Goal: Task Accomplishment & Management: Complete application form

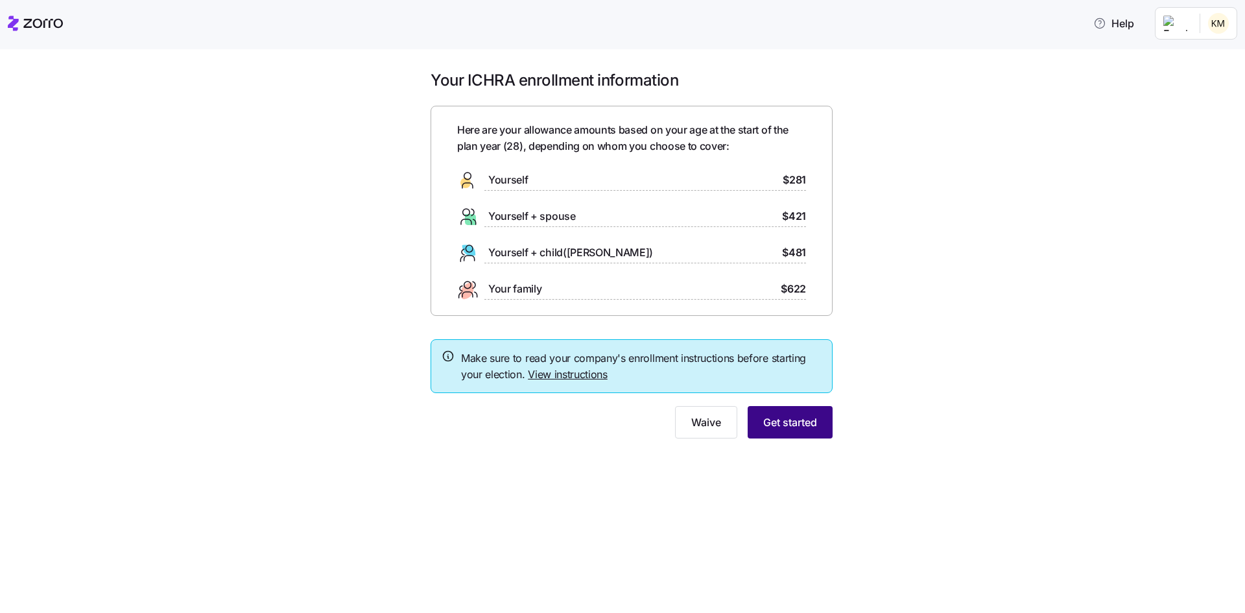
click at [774, 420] on span "Get started" at bounding box center [790, 422] width 54 height 16
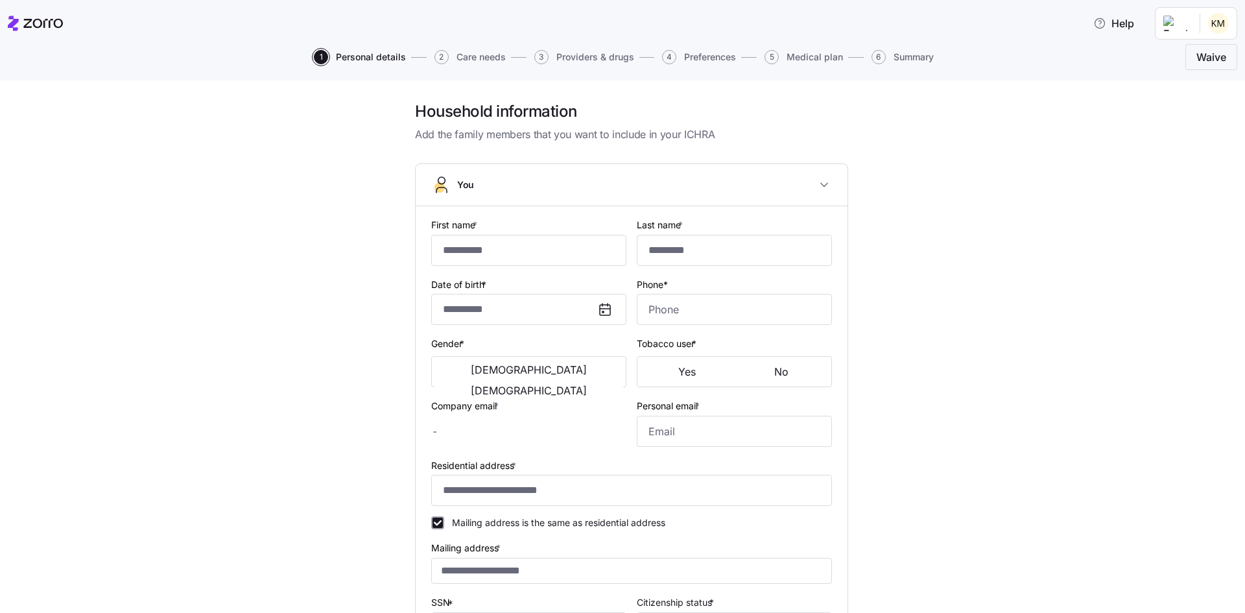
type input "*****"
type input "******"
type input "[EMAIL_ADDRESS][DOMAIN_NAME]"
type input "**********"
checkbox input "true"
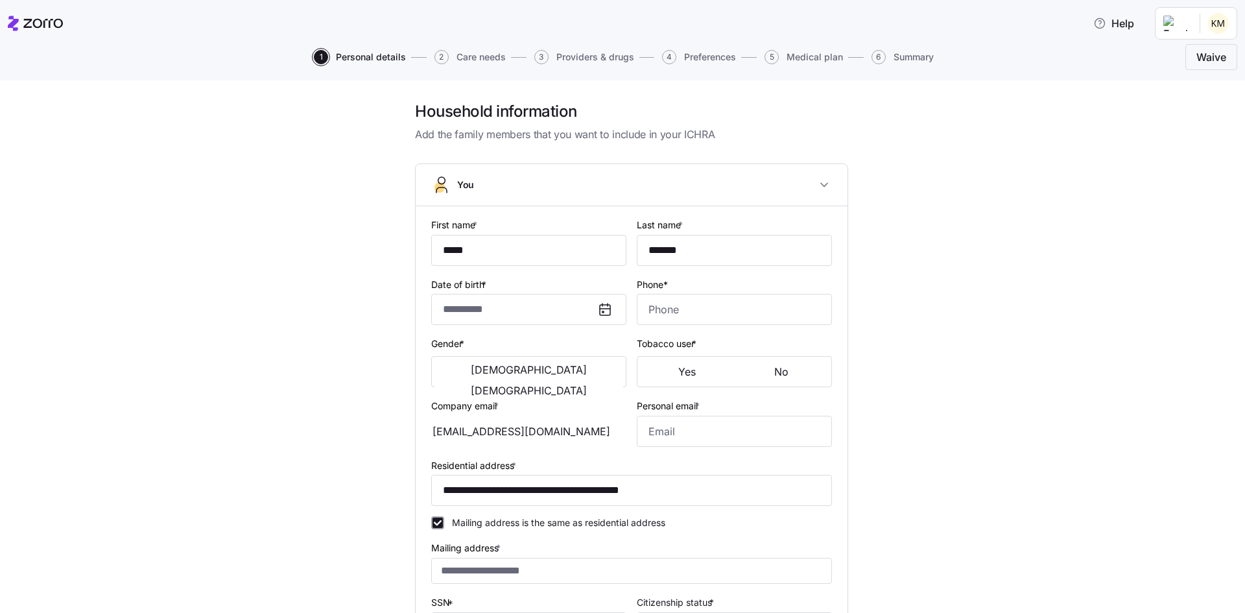
type input "**********"
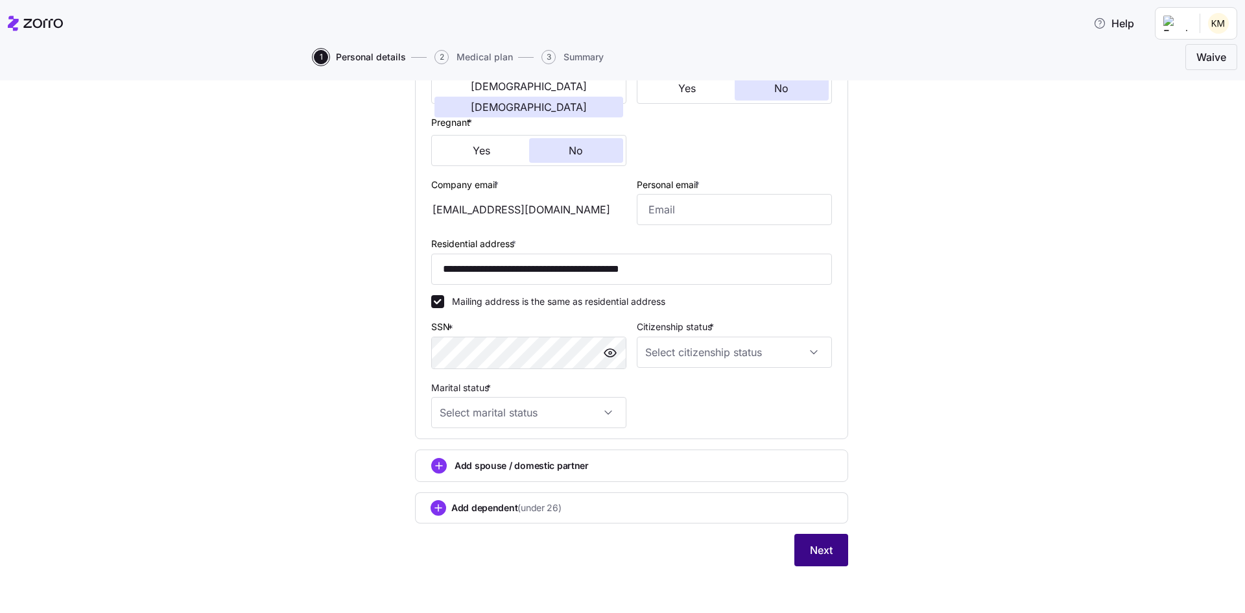
click at [817, 541] on button "Next" at bounding box center [822, 550] width 54 height 32
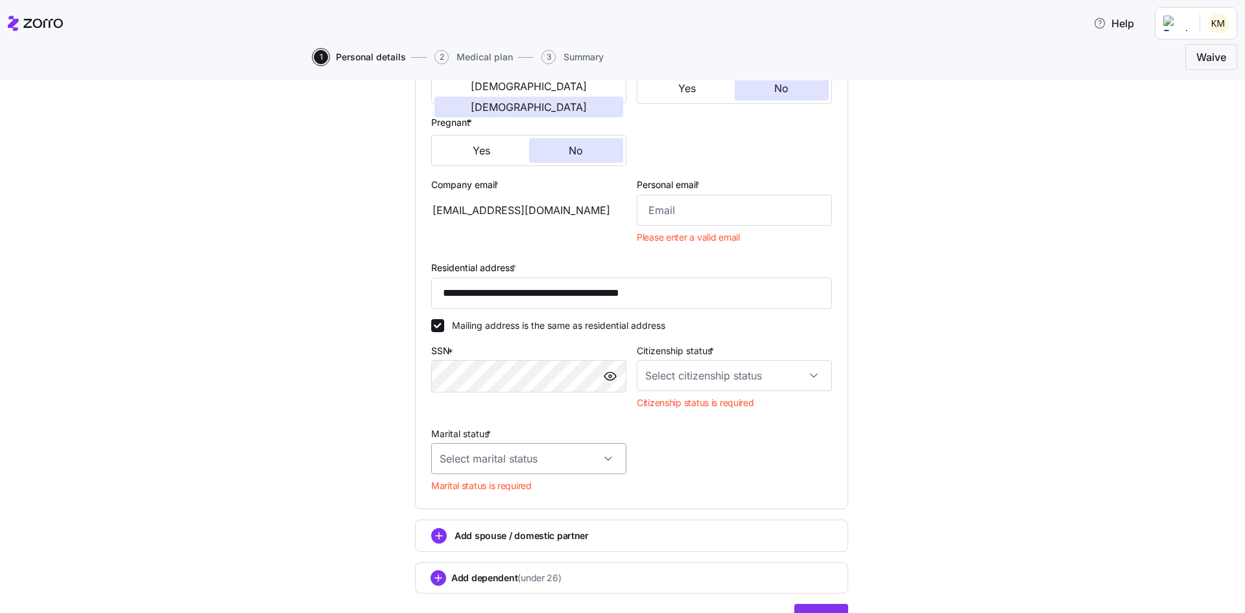
click at [592, 464] on input "Marital status *" at bounding box center [528, 458] width 195 height 31
click at [508, 494] on div "Single" at bounding box center [524, 498] width 185 height 27
type input "Single"
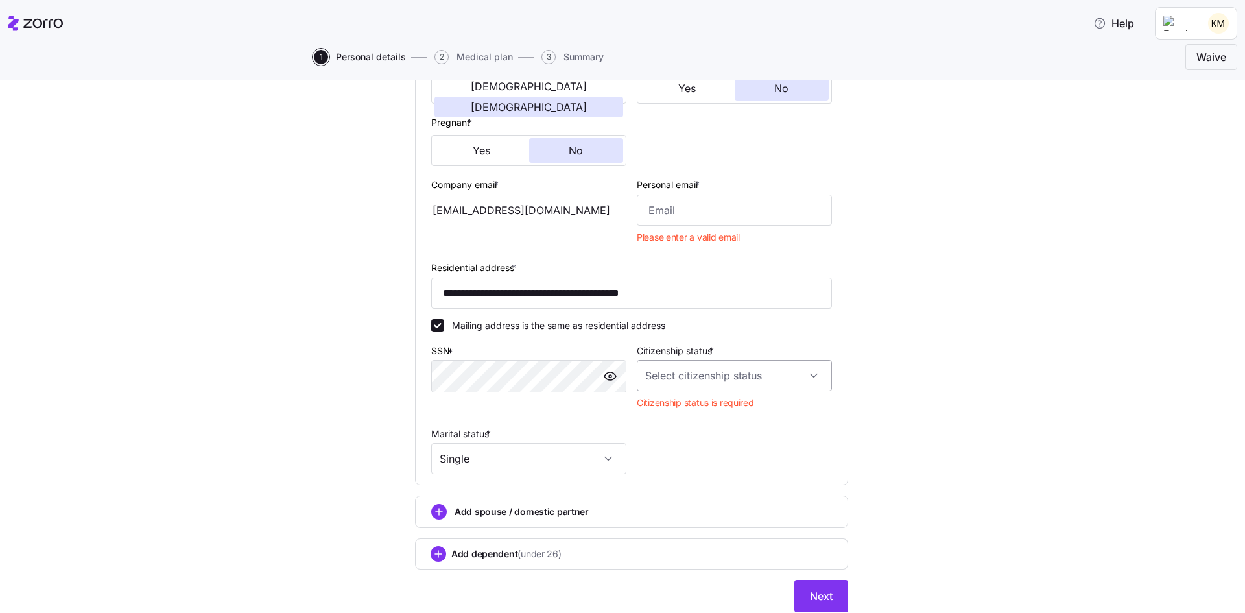
click at [715, 391] on input "Citizenship status *" at bounding box center [734, 375] width 195 height 31
click at [703, 415] on div "[DEMOGRAPHIC_DATA] citizen" at bounding box center [730, 414] width 185 height 27
type input "[DEMOGRAPHIC_DATA] citizen"
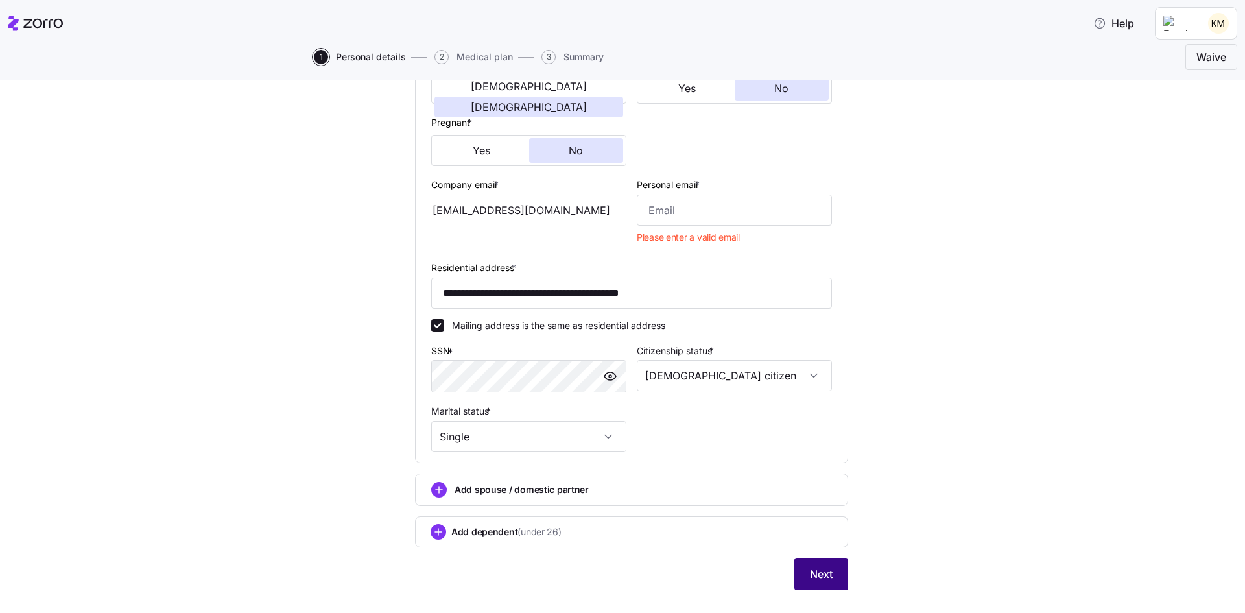
click at [822, 584] on button "Next" at bounding box center [822, 574] width 54 height 32
click at [824, 585] on button "Next" at bounding box center [822, 574] width 54 height 32
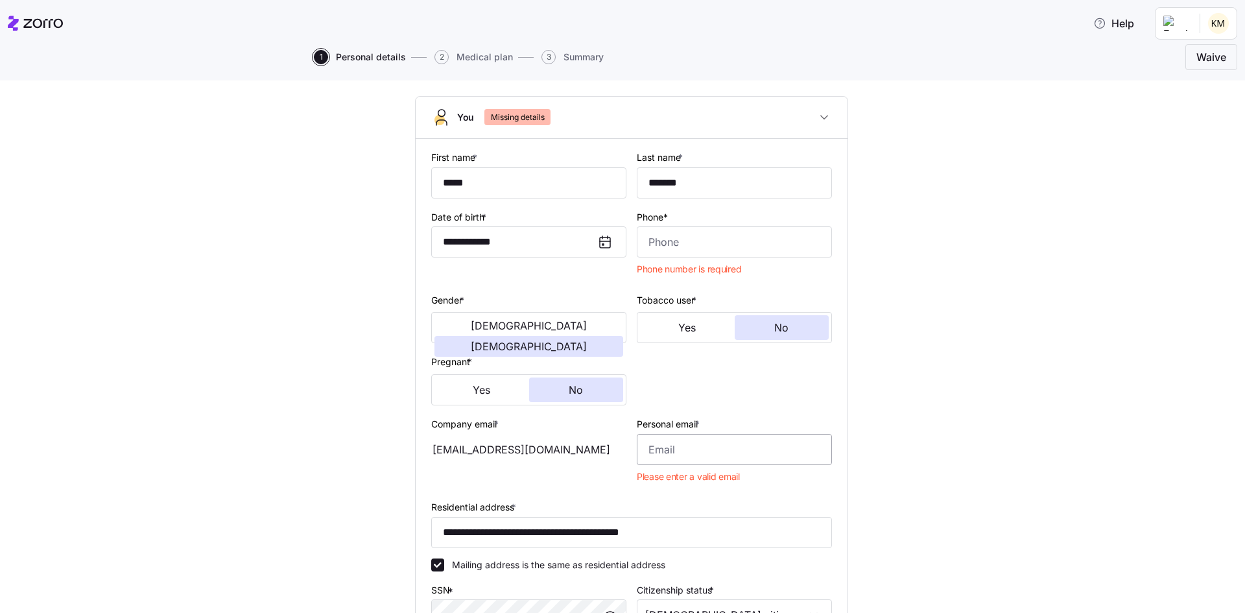
scroll to position [47, 0]
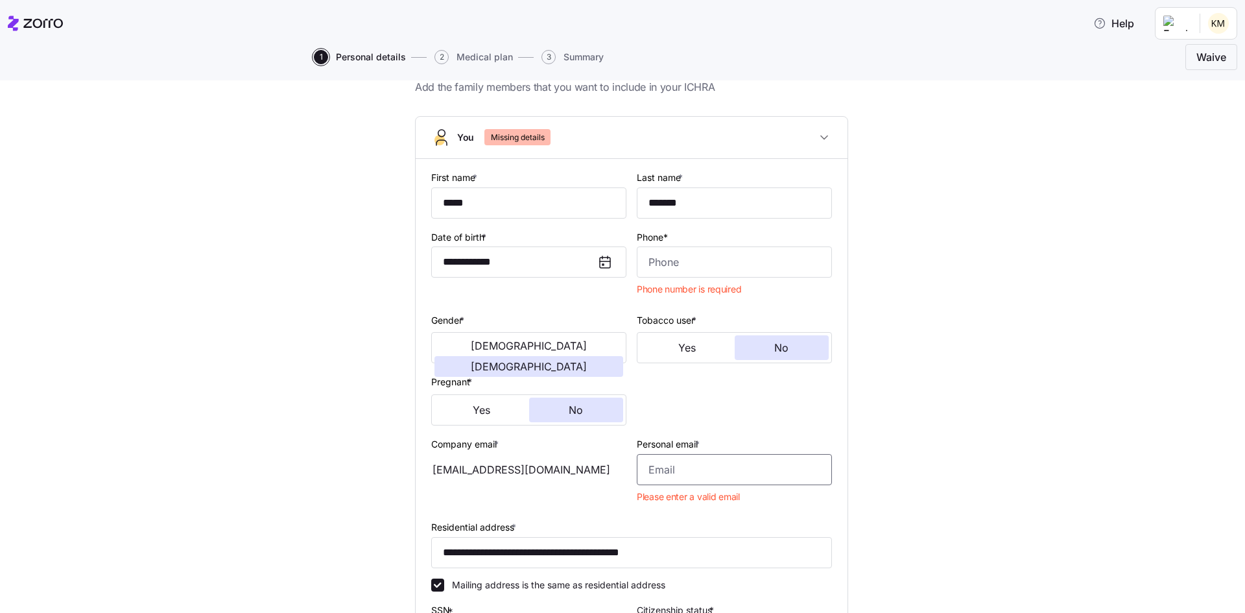
click at [701, 466] on input "Personal email *" at bounding box center [734, 469] width 195 height 31
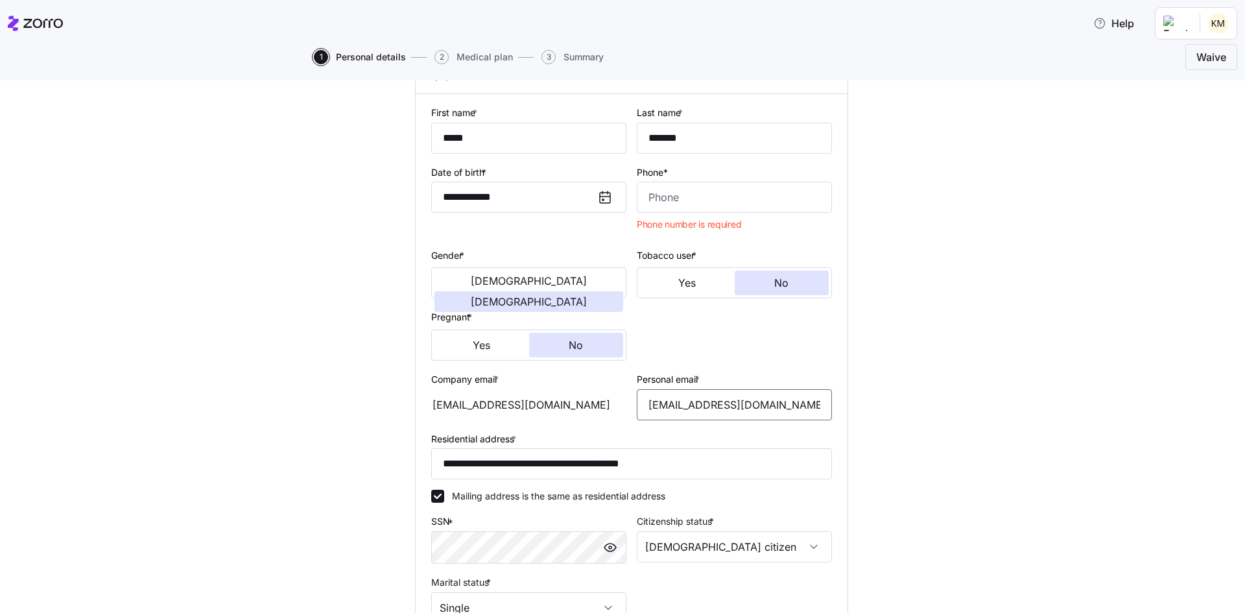
type input "[EMAIL_ADDRESS][DOMAIN_NAME]"
click at [955, 390] on div "**********" at bounding box center [631, 383] width 1191 height 788
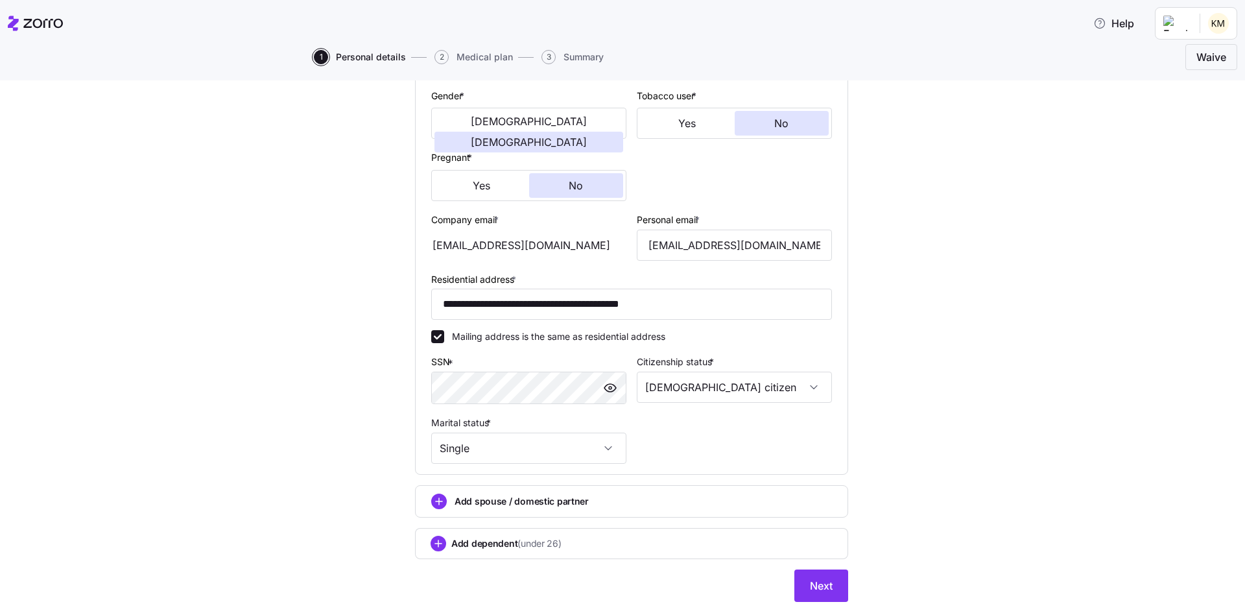
scroll to position [307, 0]
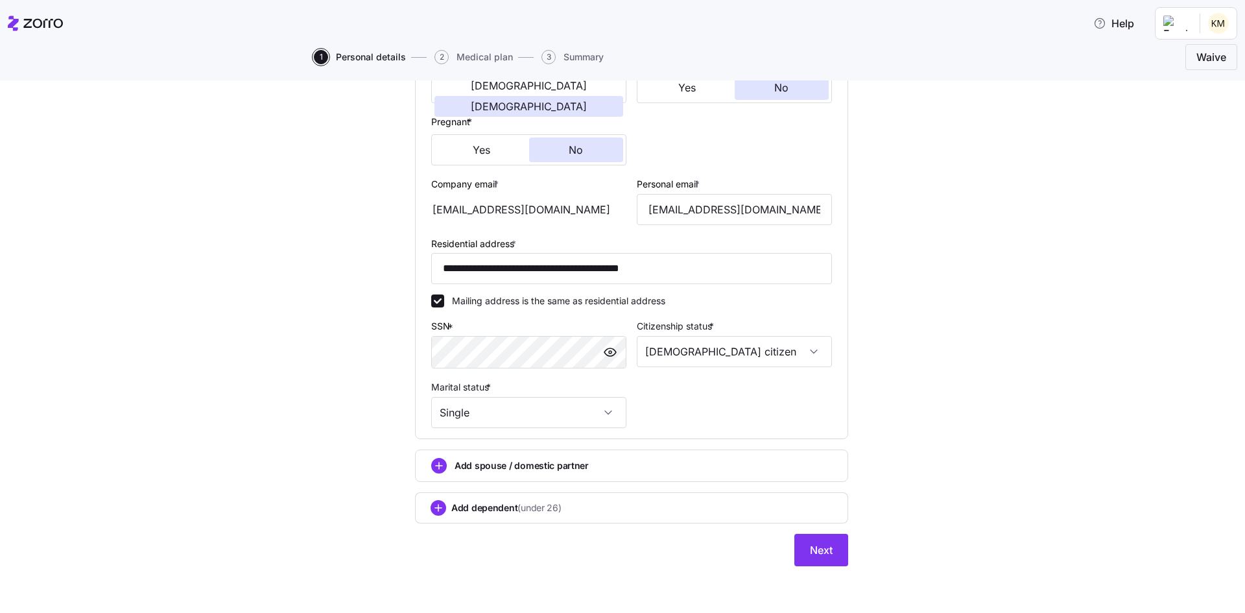
click at [882, 242] on div "**********" at bounding box center [631, 188] width 1191 height 788
click at [795, 557] on button "Next" at bounding box center [822, 550] width 54 height 32
click at [828, 551] on span "Next" at bounding box center [821, 550] width 23 height 16
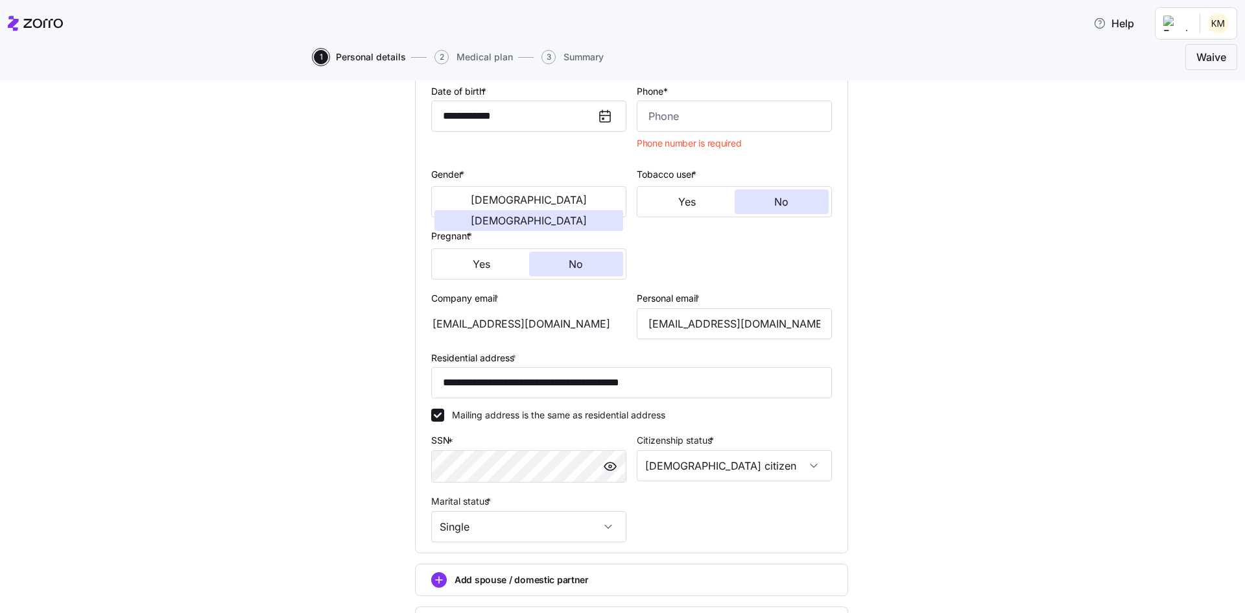
scroll to position [0, 0]
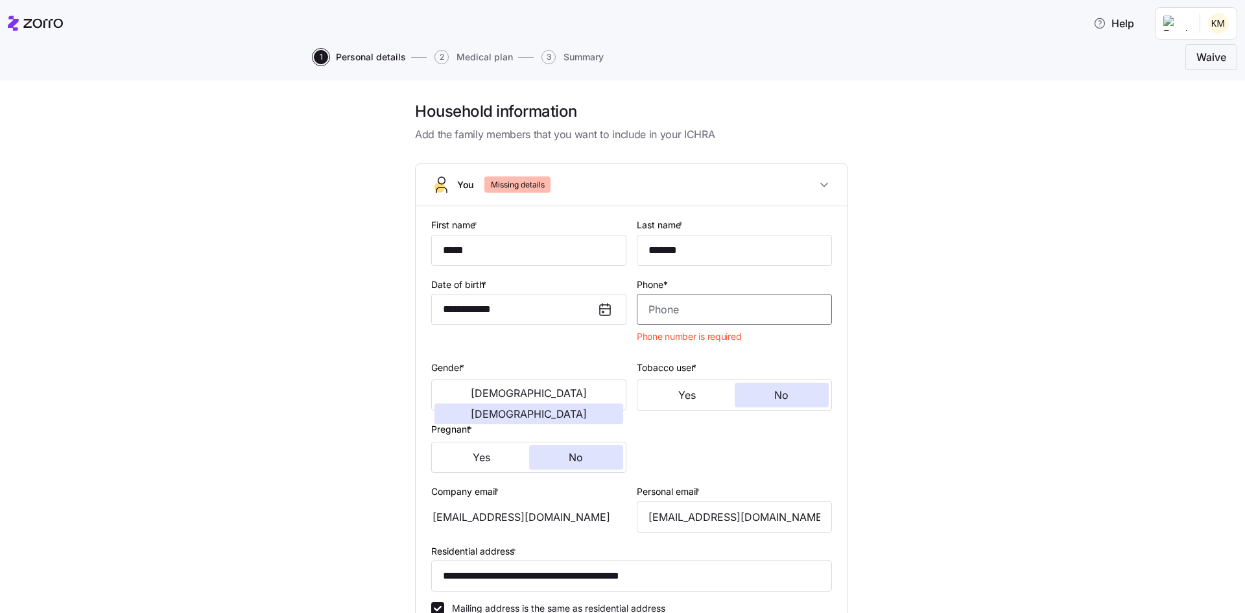
click at [730, 305] on input "Phone*" at bounding box center [734, 309] width 195 height 31
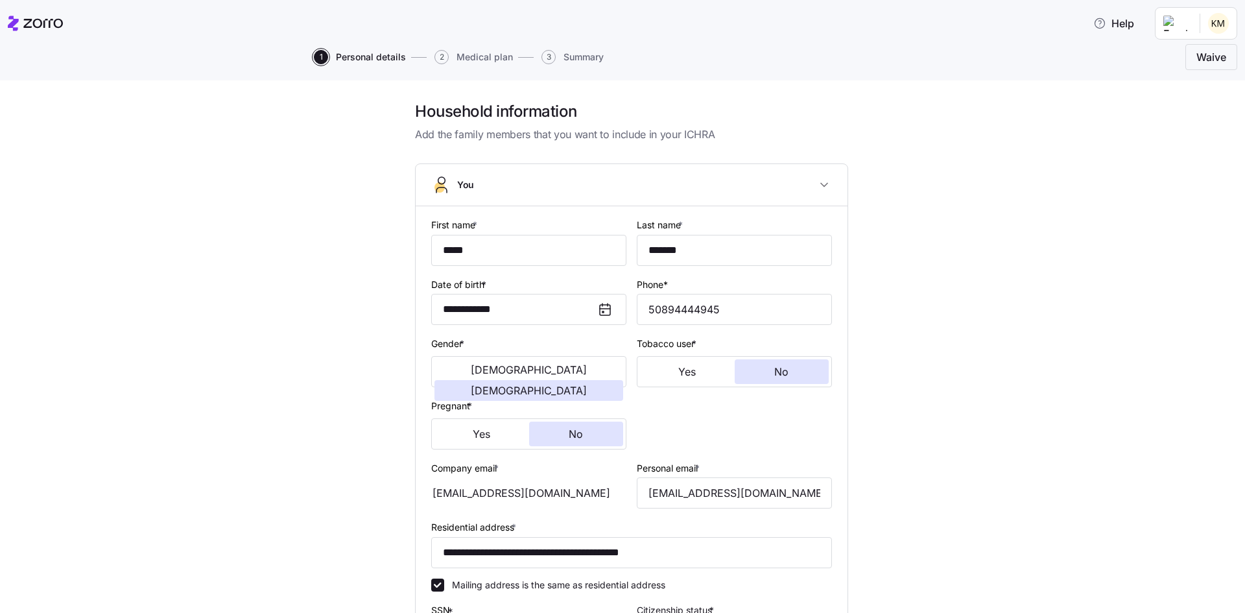
click at [910, 309] on div "**********" at bounding box center [631, 483] width 1191 height 764
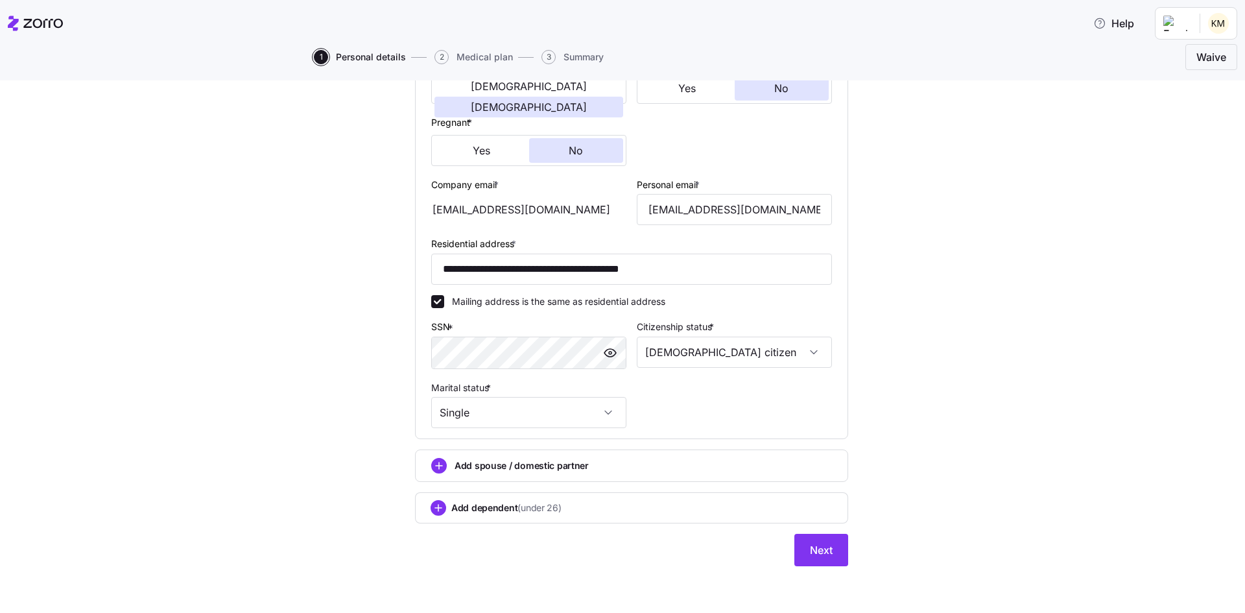
scroll to position [307, 0]
click at [832, 549] on button "Next" at bounding box center [822, 550] width 54 height 32
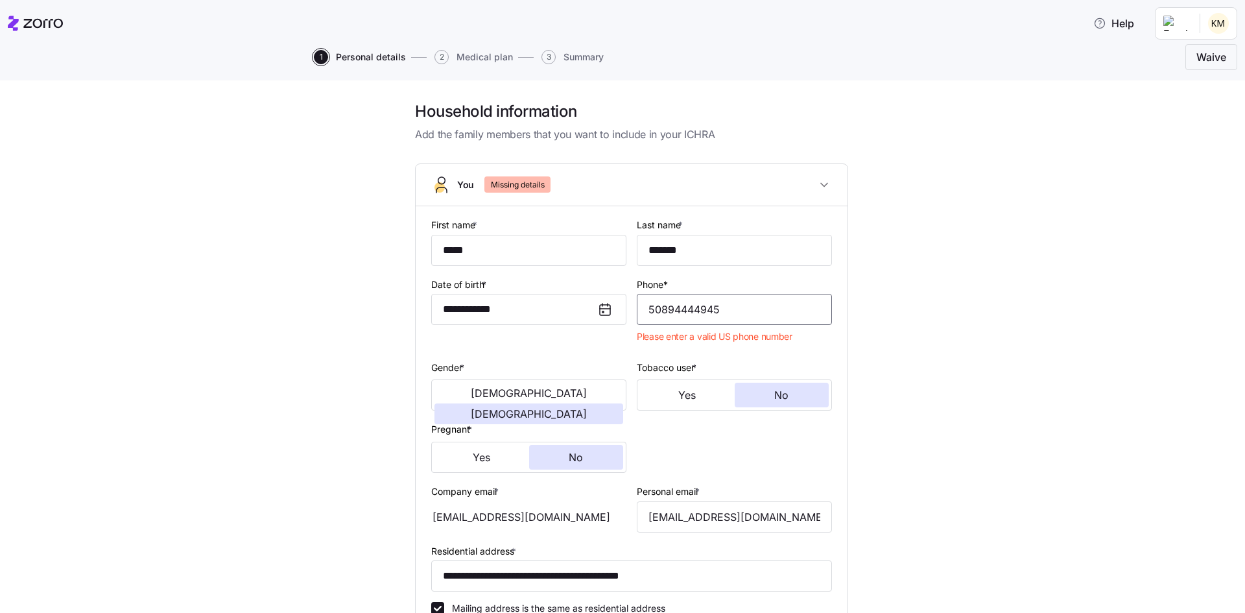
drag, startPoint x: 778, startPoint y: 312, endPoint x: 656, endPoint y: 317, distance: 121.4
click at [656, 317] on input "50894444945" at bounding box center [734, 309] width 195 height 31
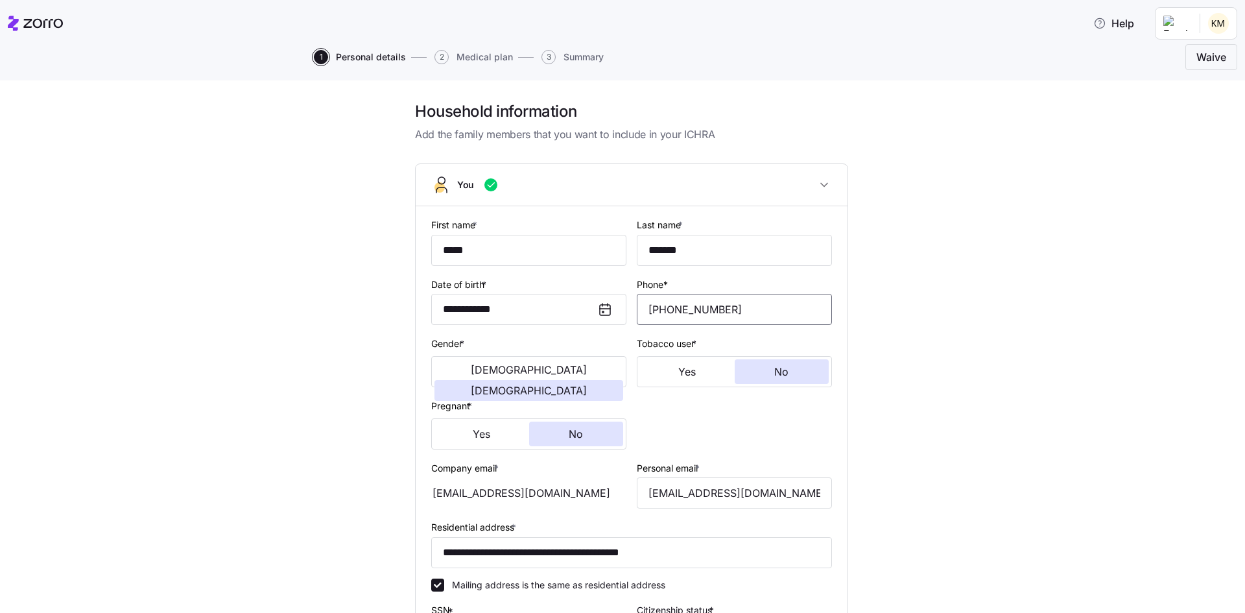
type input "[PHONE_NUMBER]"
click at [902, 315] on div "**********" at bounding box center [631, 483] width 1191 height 764
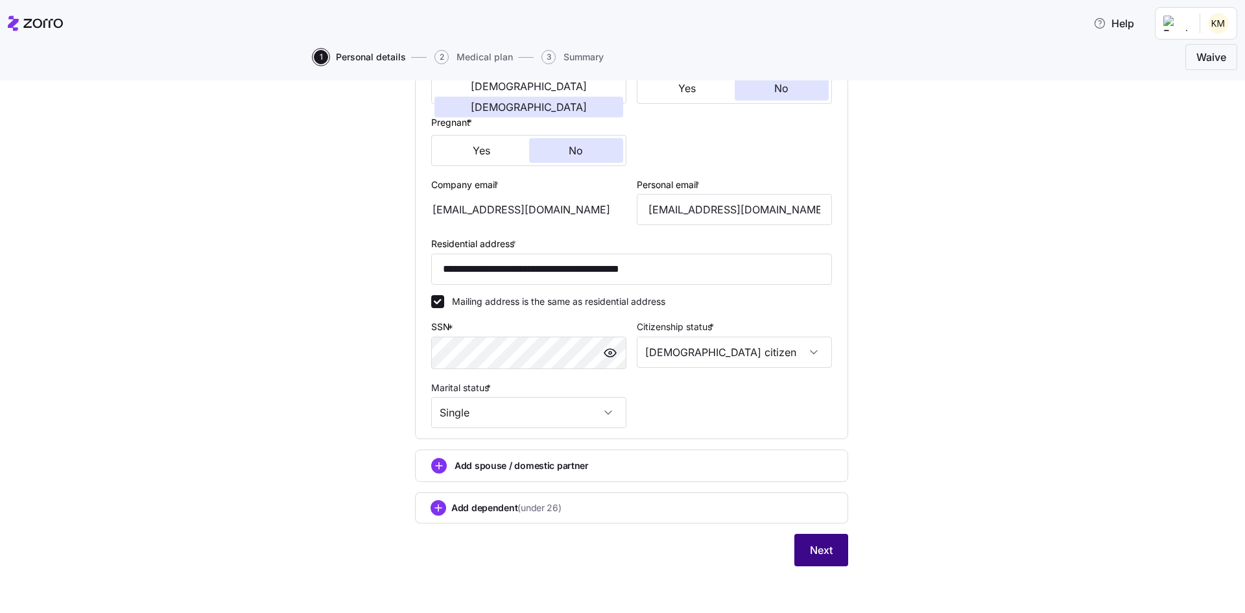
click at [813, 549] on span "Next" at bounding box center [821, 550] width 23 height 16
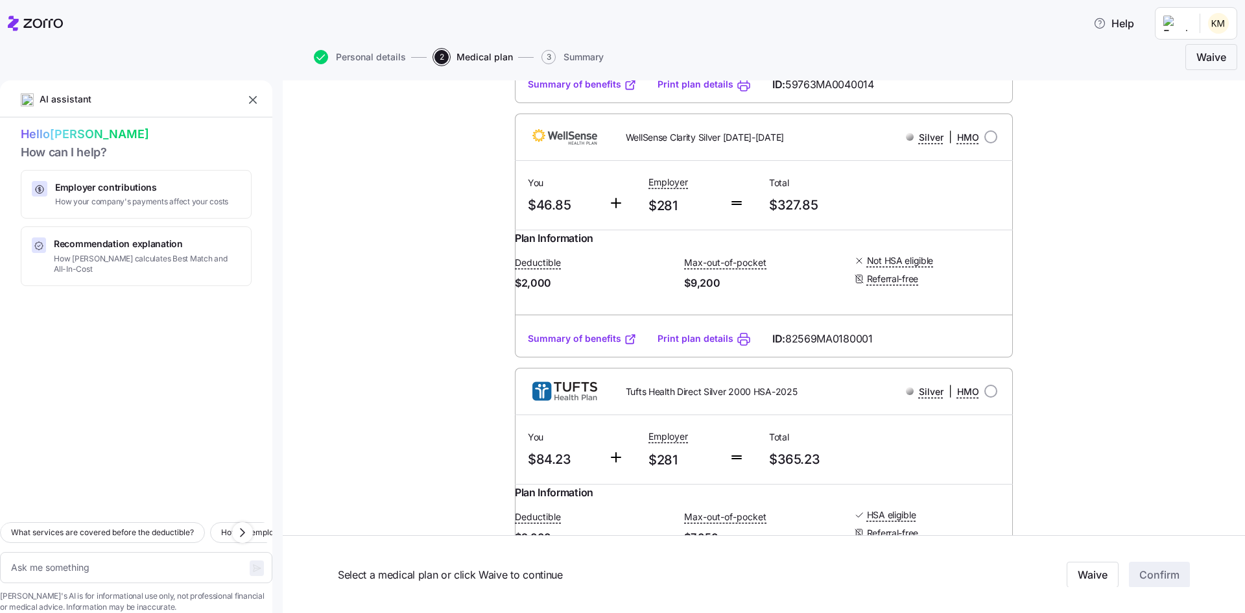
scroll to position [713, 0]
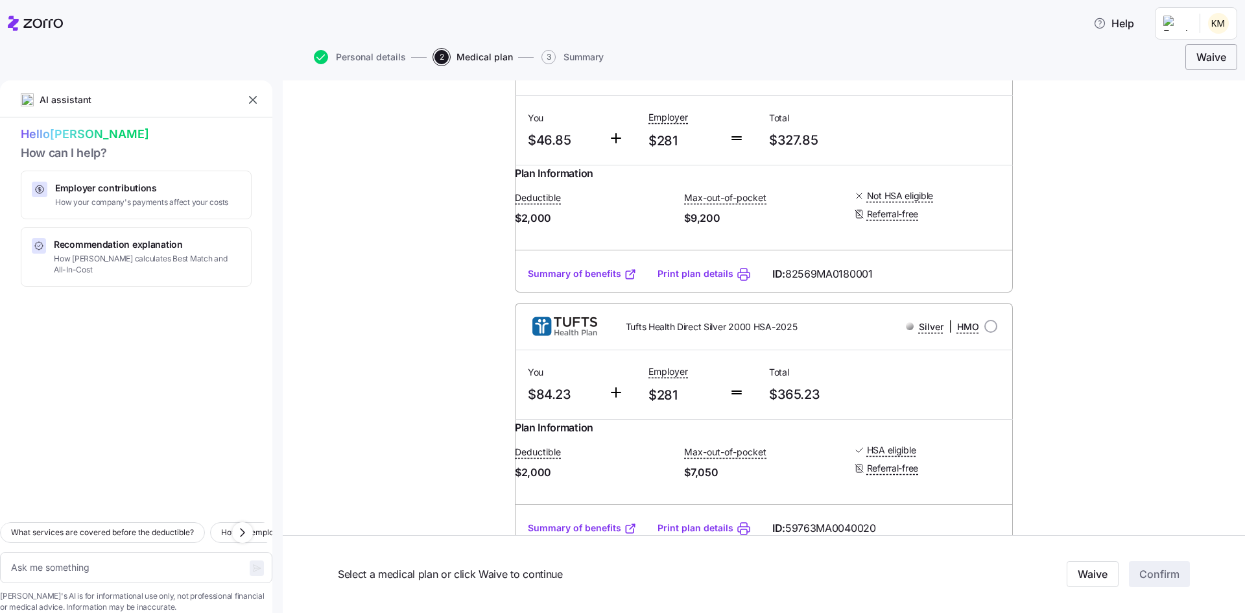
click at [1195, 56] on button "Waive" at bounding box center [1212, 57] width 52 height 26
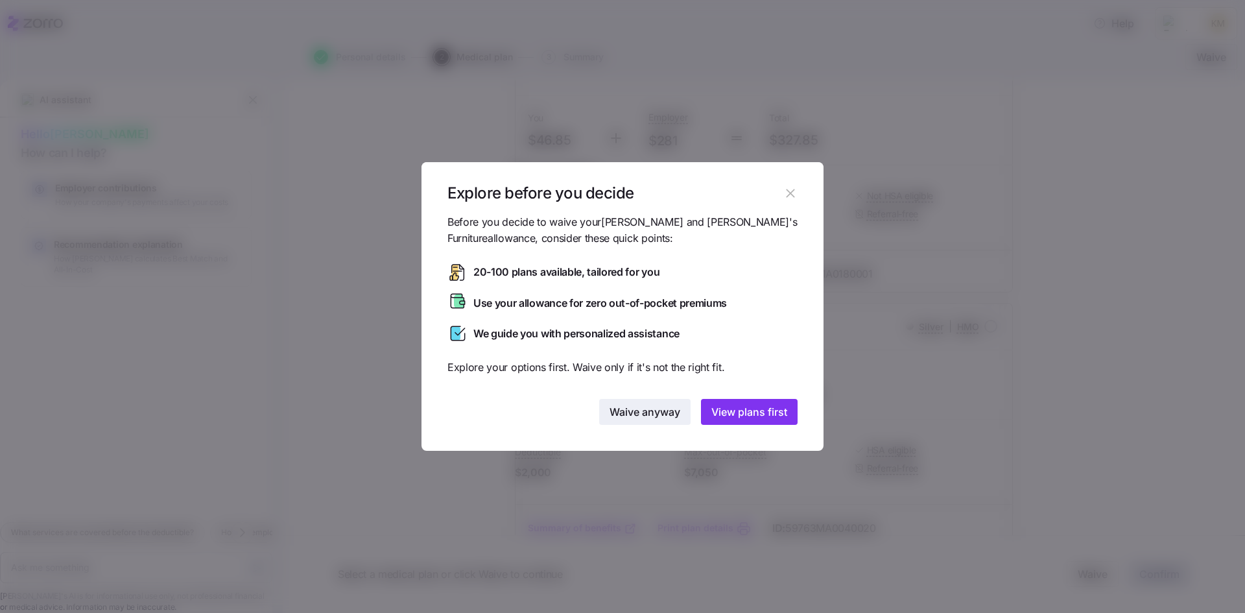
click at [633, 422] on button "Waive anyway" at bounding box center [644, 412] width 91 height 26
type textarea "x"
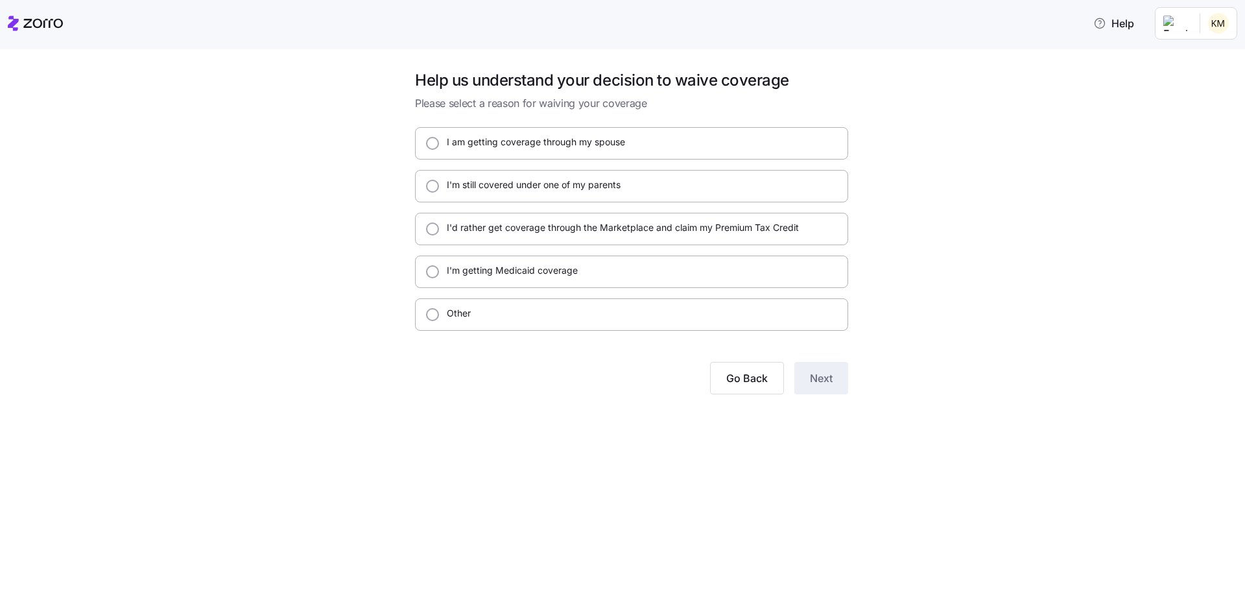
click at [443, 326] on div "Other" at bounding box center [631, 314] width 433 height 32
radio input "true"
click at [474, 245] on div "I am getting coverage through my spouse I'm still covered under one of my paren…" at bounding box center [631, 229] width 433 height 204
click at [513, 280] on div "I'm getting Medicaid coverage" at bounding box center [631, 272] width 433 height 32
radio input "true"
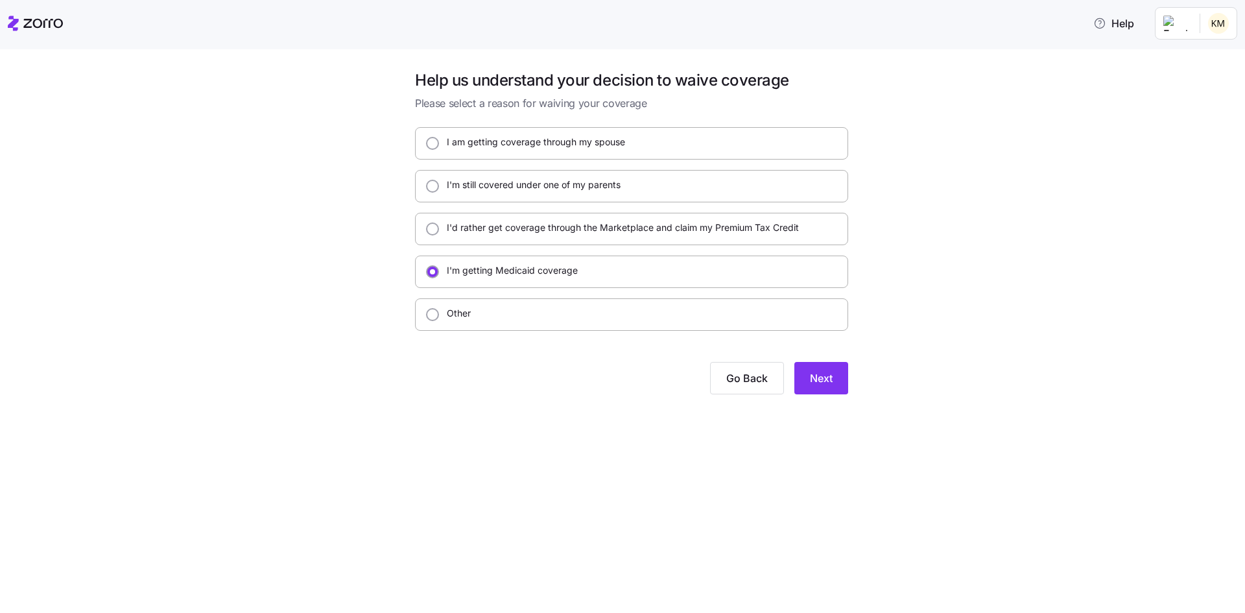
click at [520, 187] on label "I'm still covered under one of my parents" at bounding box center [530, 184] width 182 height 13
click at [439, 187] on input "I'm still covered under one of my parents" at bounding box center [432, 186] width 13 height 13
radio input "true"
click at [434, 318] on input "Other" at bounding box center [432, 314] width 13 height 13
radio input "true"
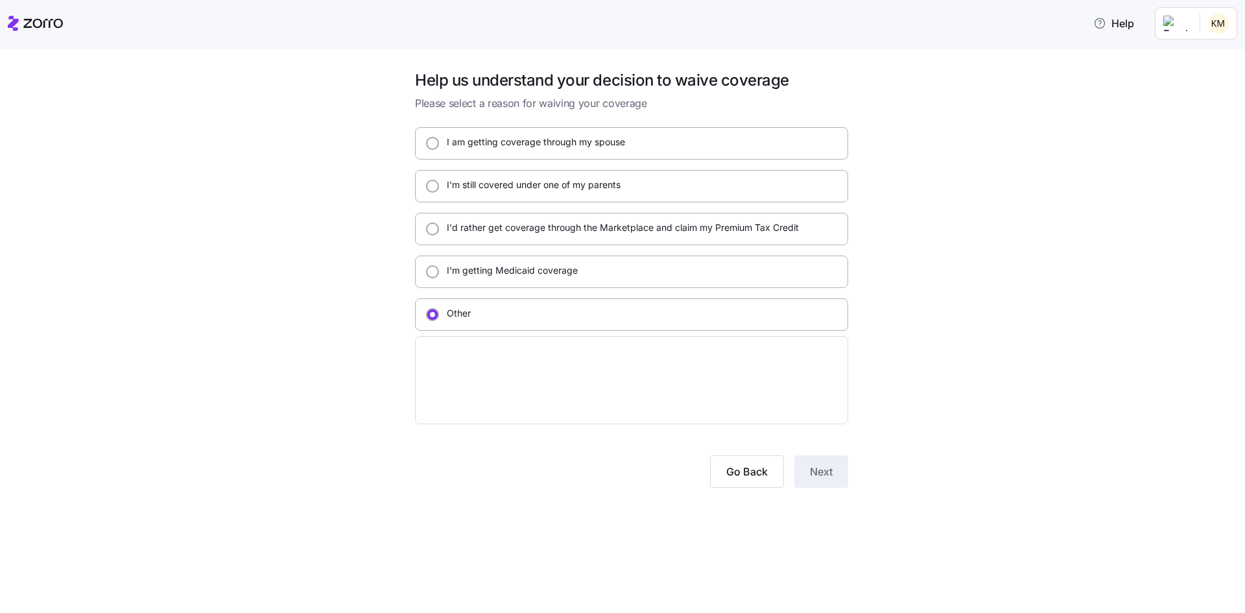
click at [523, 435] on div "Help us understand your decision to waive coverage Please select a reason for w…" at bounding box center [632, 286] width 454 height 433
click at [546, 411] on textarea at bounding box center [631, 380] width 433 height 88
type textarea "x"
type textarea "I"
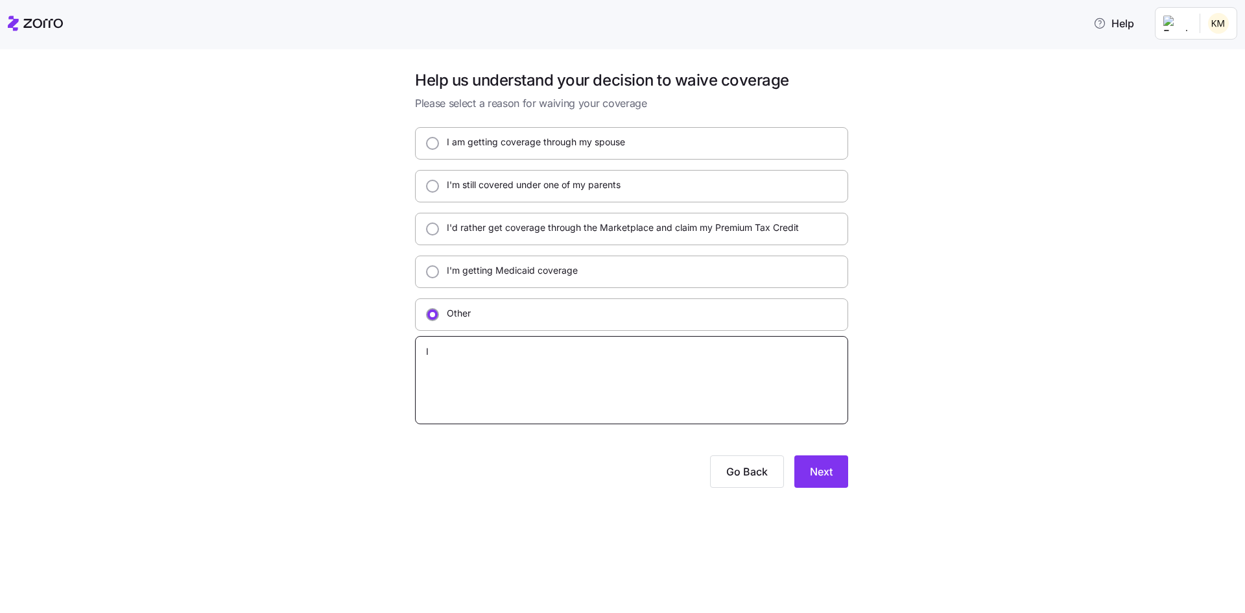
type textarea "x"
type textarea "I"
type textarea "x"
type textarea "I h"
type textarea "x"
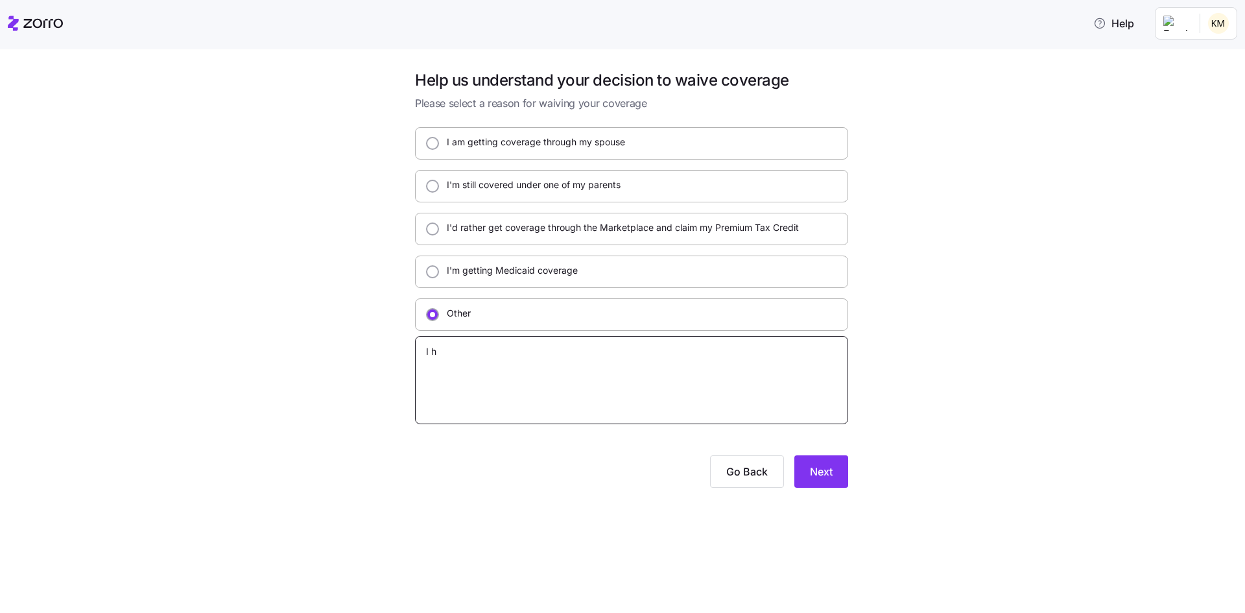
type textarea "I ha"
type textarea "x"
type textarea "I hav"
type textarea "x"
type textarea "I have"
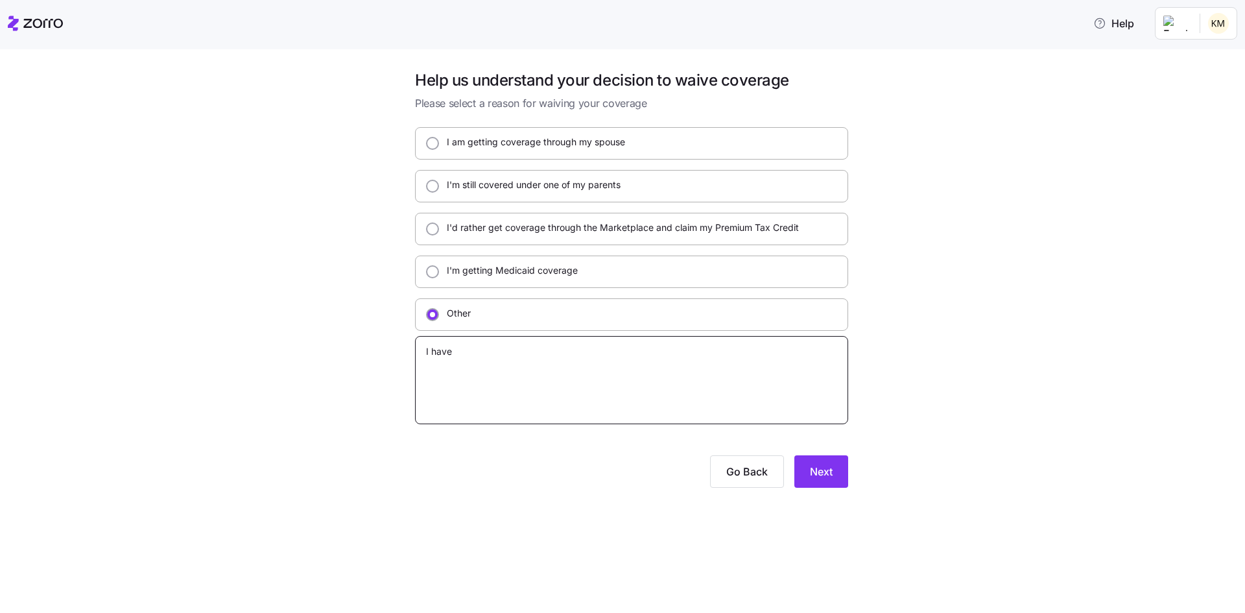
type textarea "x"
type textarea "I have"
type textarea "x"
type textarea "I have t"
type textarea "x"
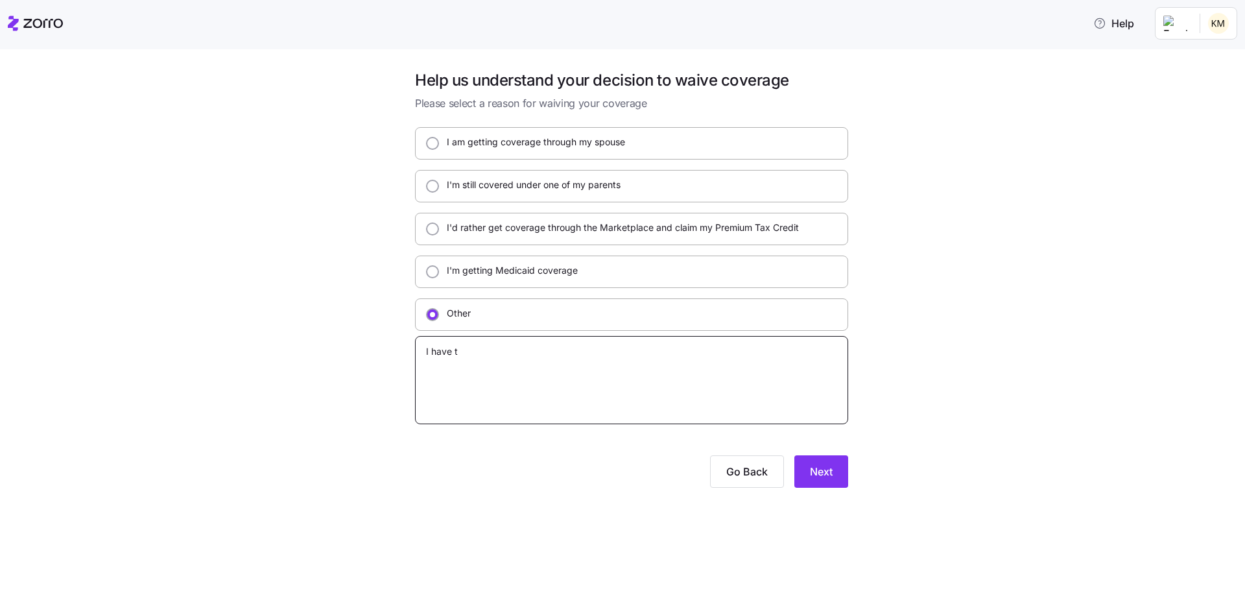
type textarea "I have tu"
type textarea "x"
type textarea "I have tuf"
type textarea "x"
type textarea "I have tuft"
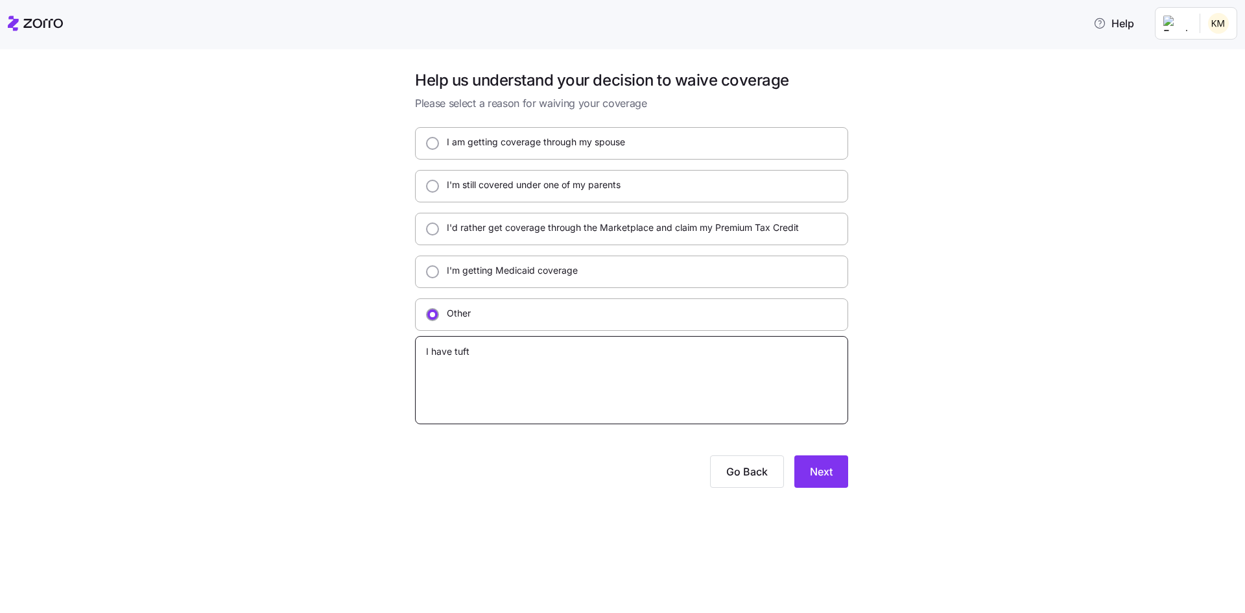
type textarea "x"
type textarea "I have tufts"
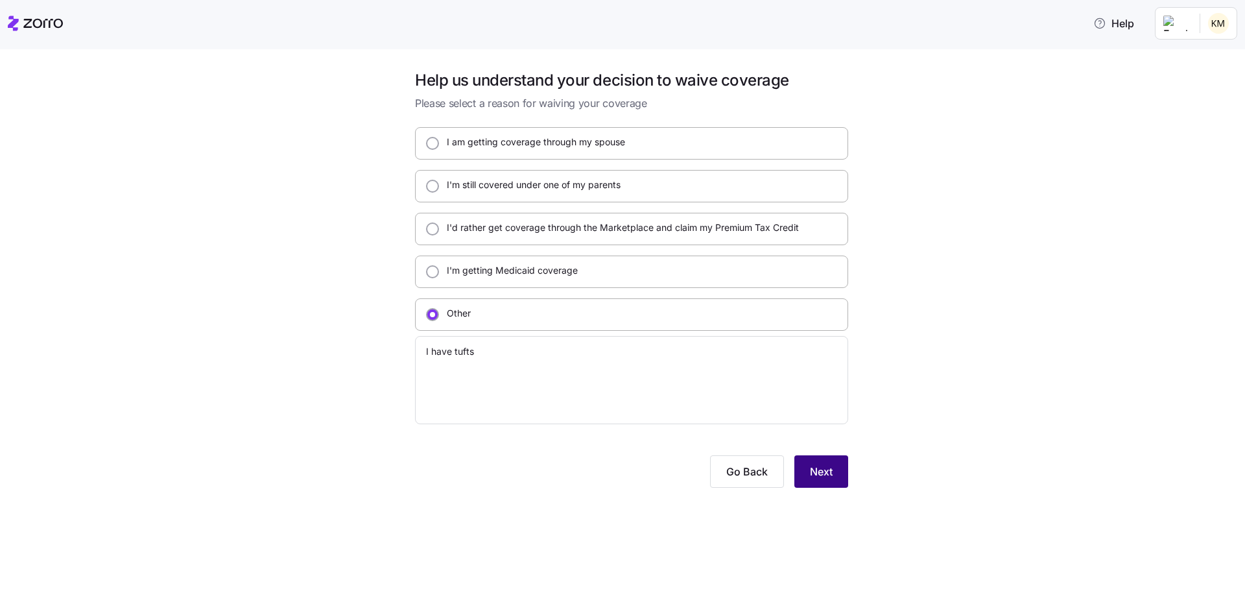
click at [811, 461] on button "Next" at bounding box center [822, 471] width 54 height 32
type textarea "x"
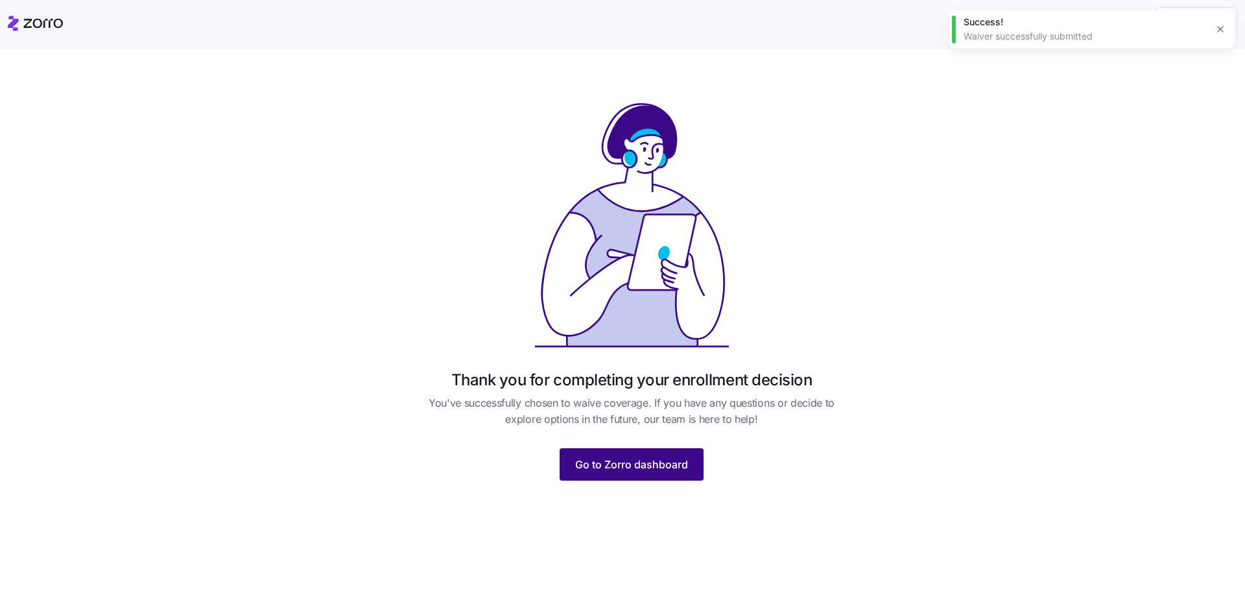
click at [648, 477] on button "Go to Zorro dashboard" at bounding box center [632, 464] width 144 height 32
